Goal: Transaction & Acquisition: Purchase product/service

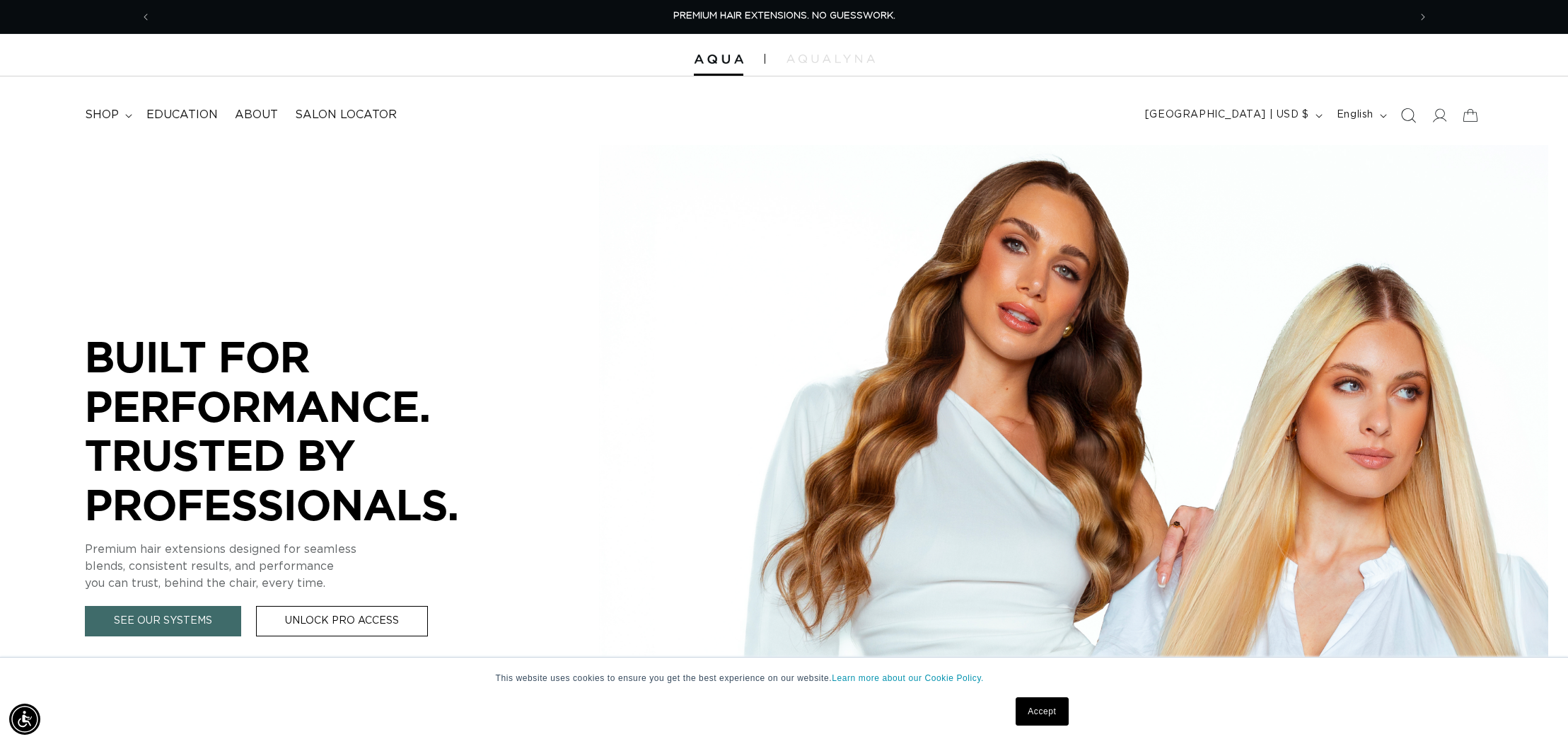
click at [1413, 112] on icon "Search" at bounding box center [1409, 116] width 15 height 15
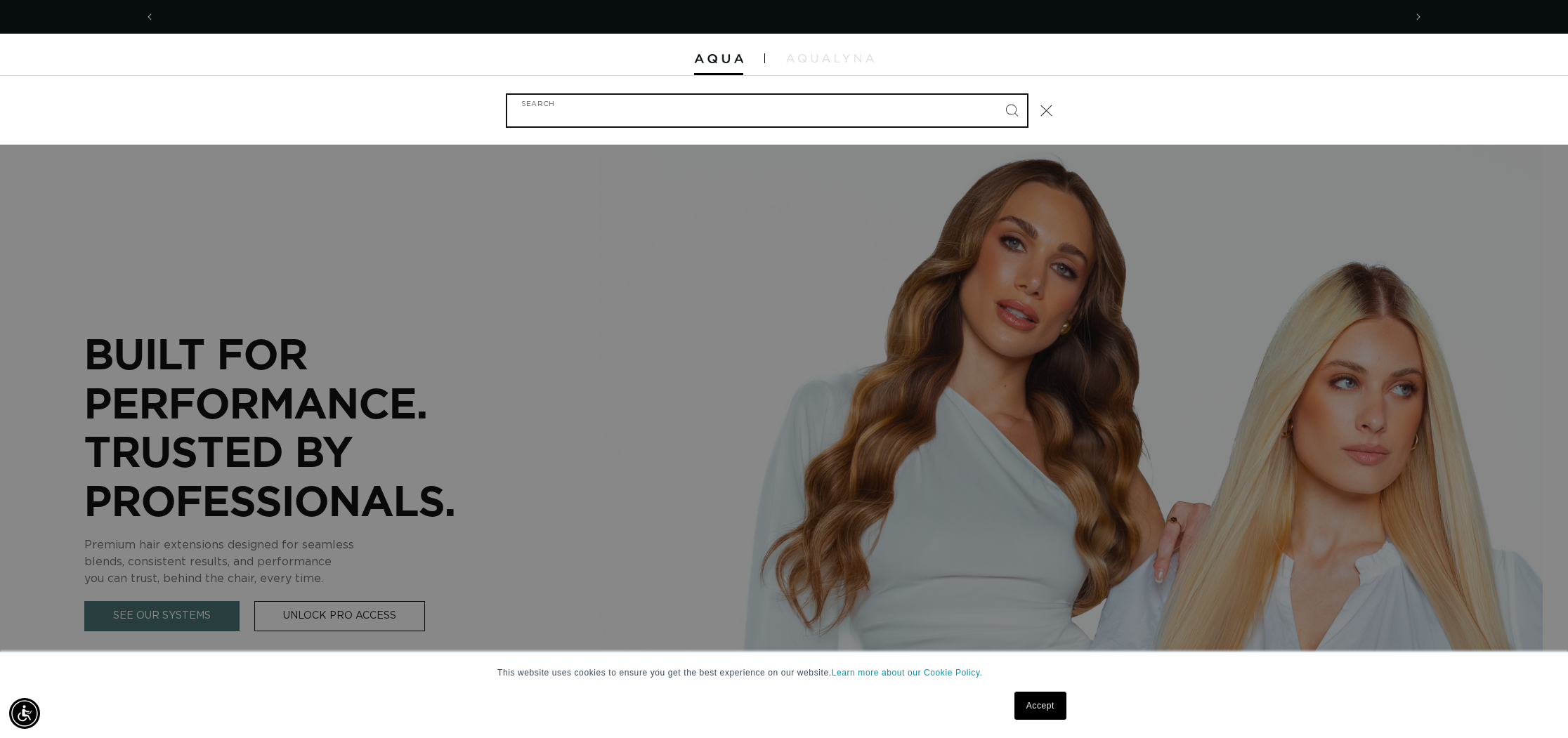
scroll to position [0, 1248]
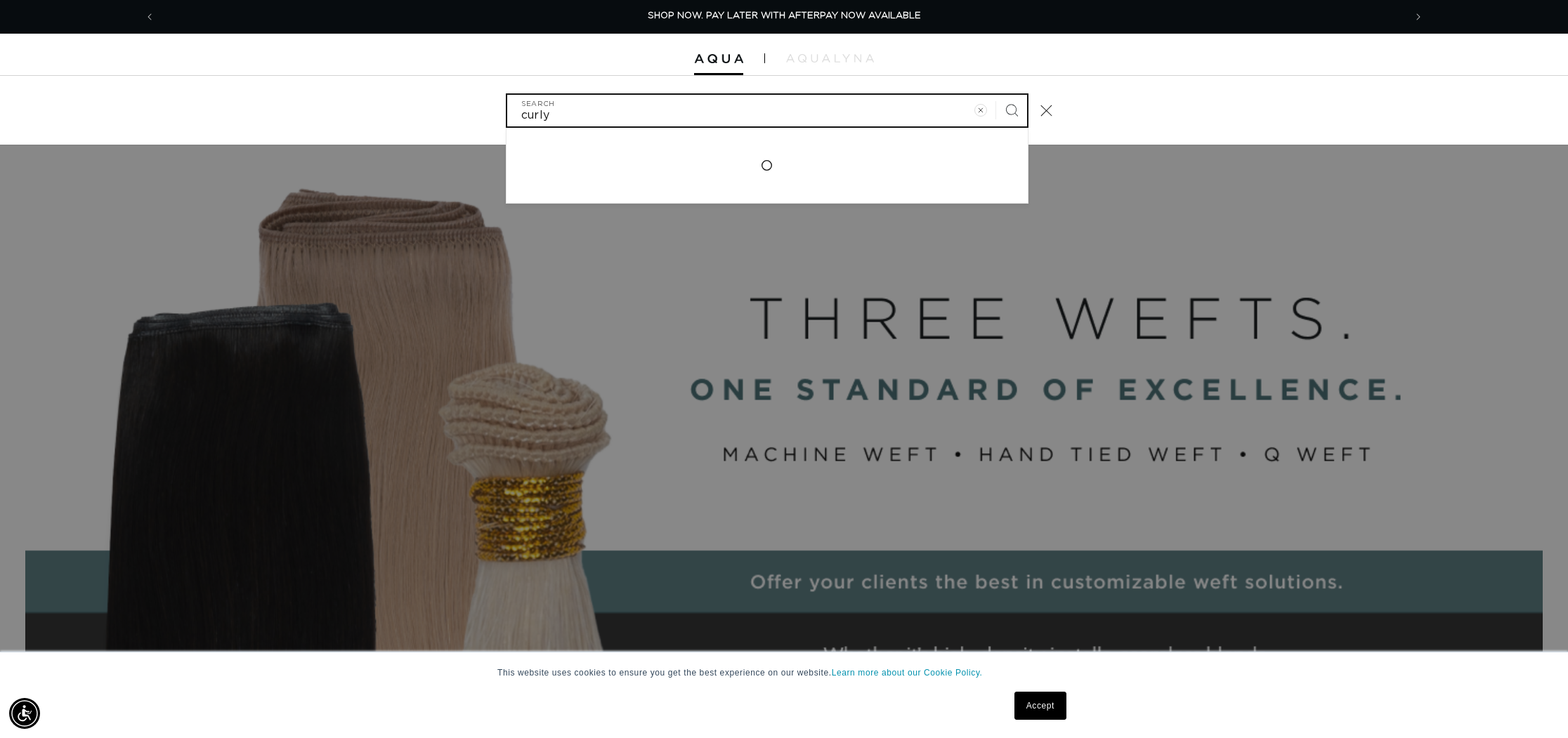
type input "curly"
click at [996, 95] on button "Search" at bounding box center [1011, 110] width 31 height 31
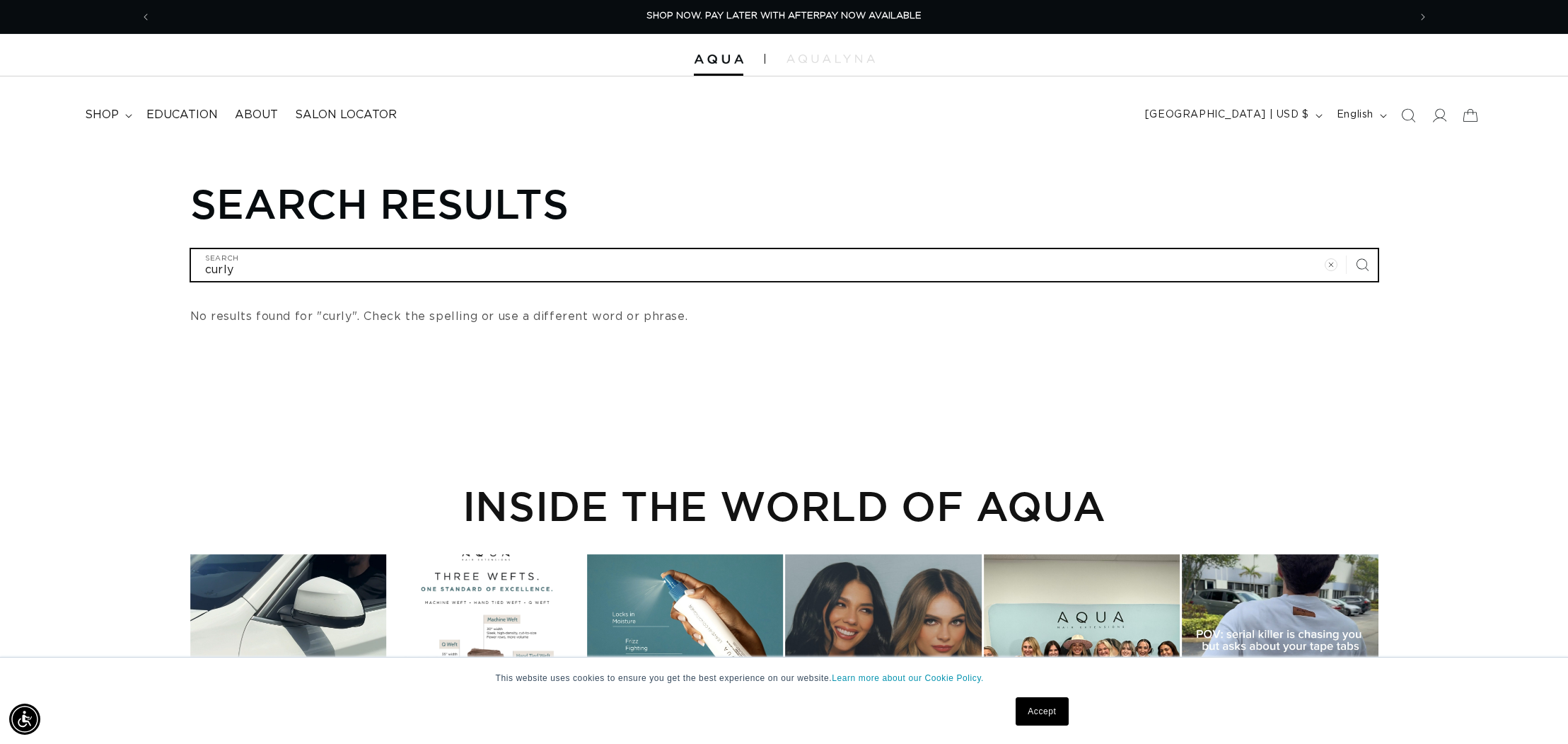
click at [352, 260] on input "curly" at bounding box center [784, 265] width 1187 height 32
click at [453, 269] on input "curly" at bounding box center [784, 265] width 1187 height 32
type input "curl"
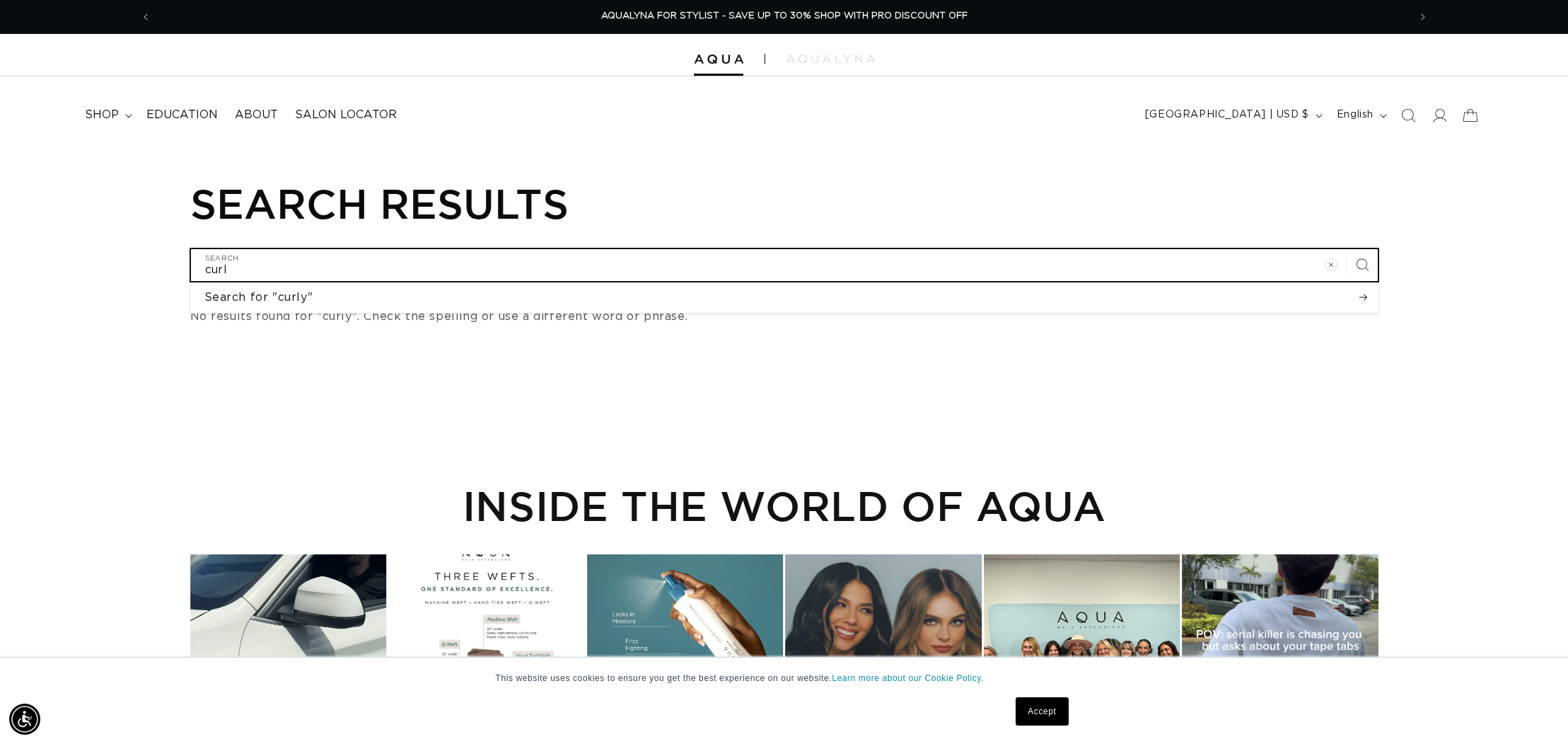
click at [190, 282] on button "Search for "curly"" at bounding box center [784, 297] width 1188 height 30
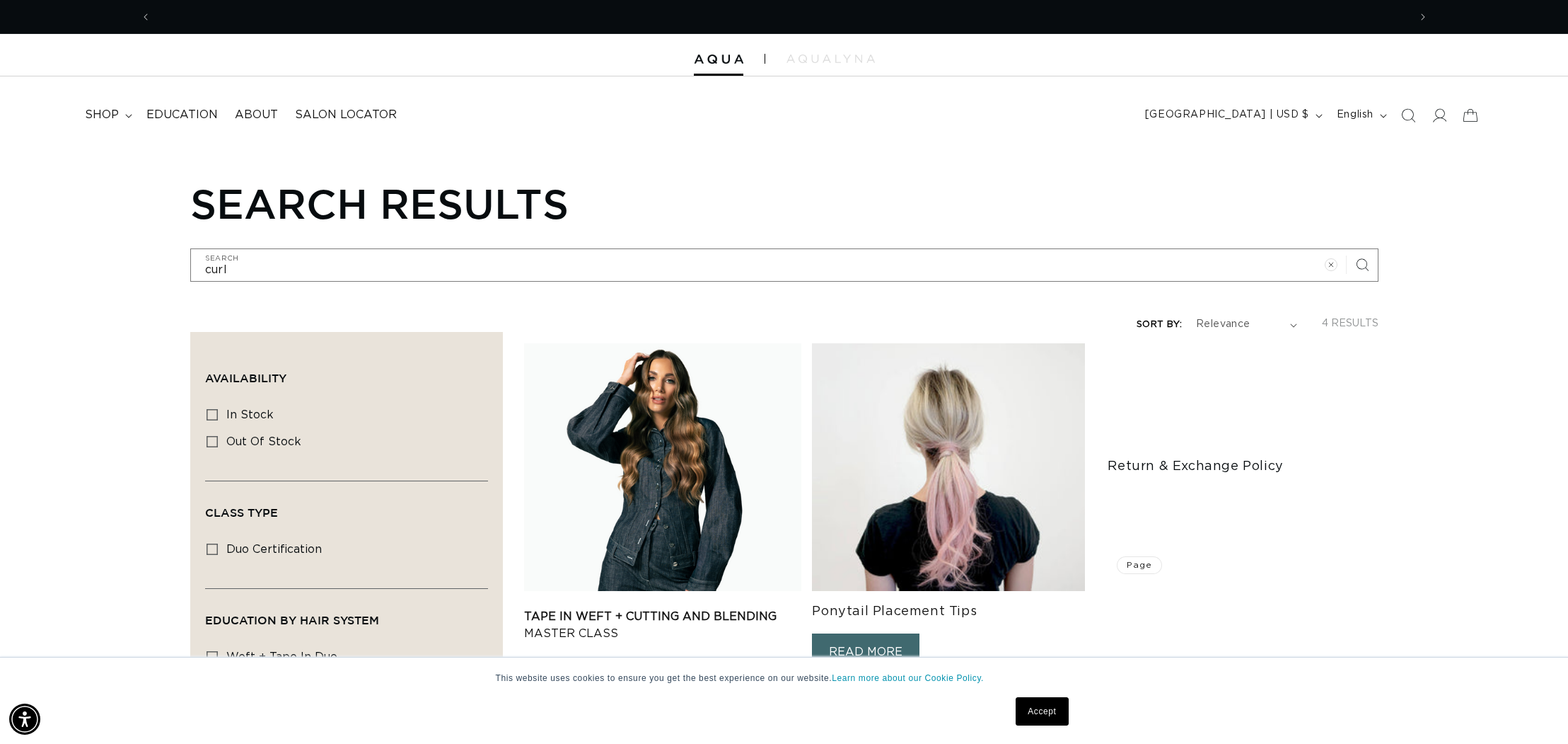
scroll to position [0, 2515]
